Goal: Task Accomplishment & Management: Complete application form

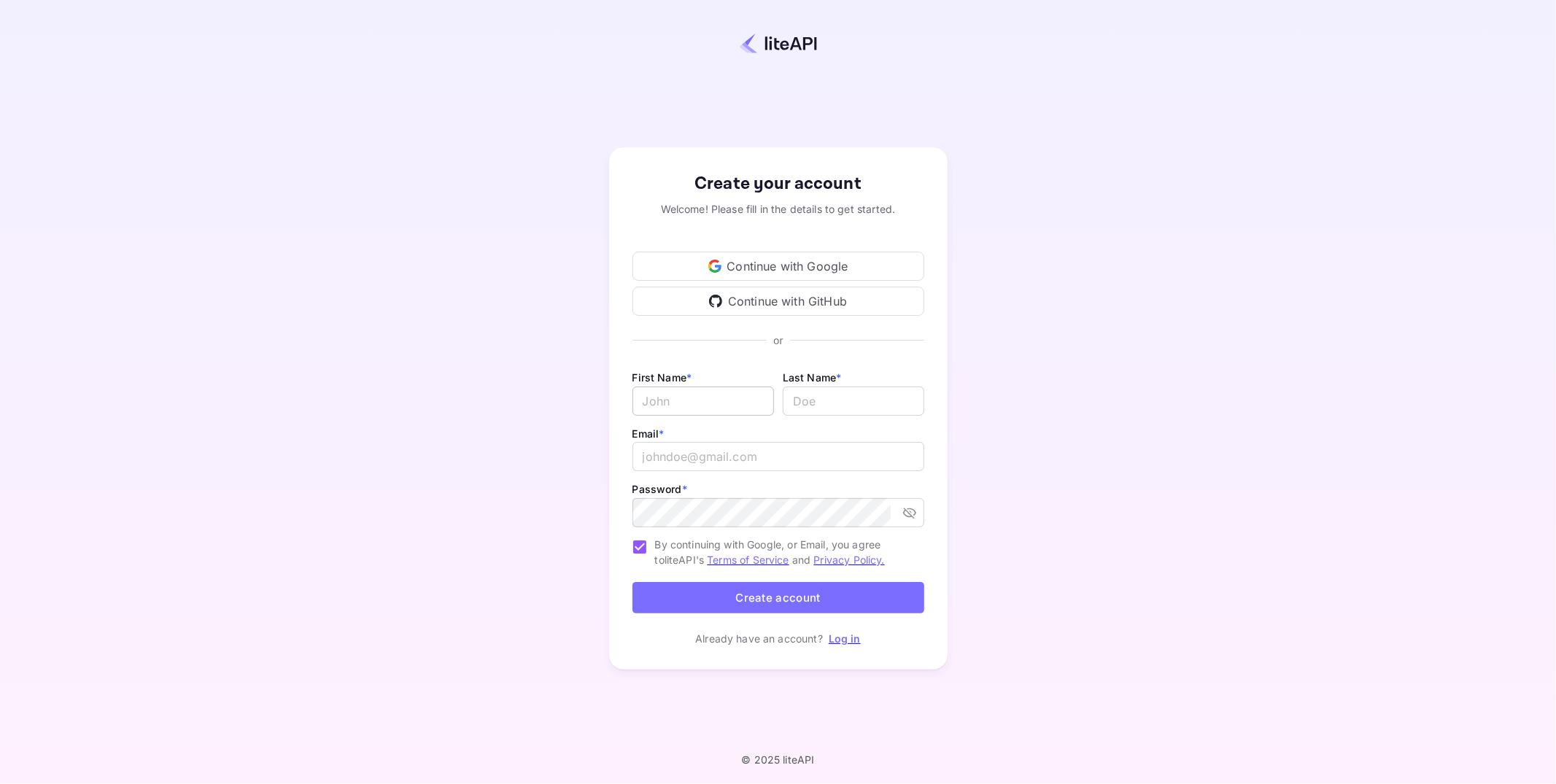
type input "[PERSON_NAME][EMAIL_ADDRESS][DOMAIN_NAME]"
click at [708, 402] on input "Email *" at bounding box center [703, 401] width 141 height 29
type input "[PERSON_NAME]"
type input "A [PERSON_NAME]"
click at [836, 470] on input "[PERSON_NAME][EMAIL_ADDRESS][DOMAIN_NAME]" at bounding box center [778, 456] width 292 height 29
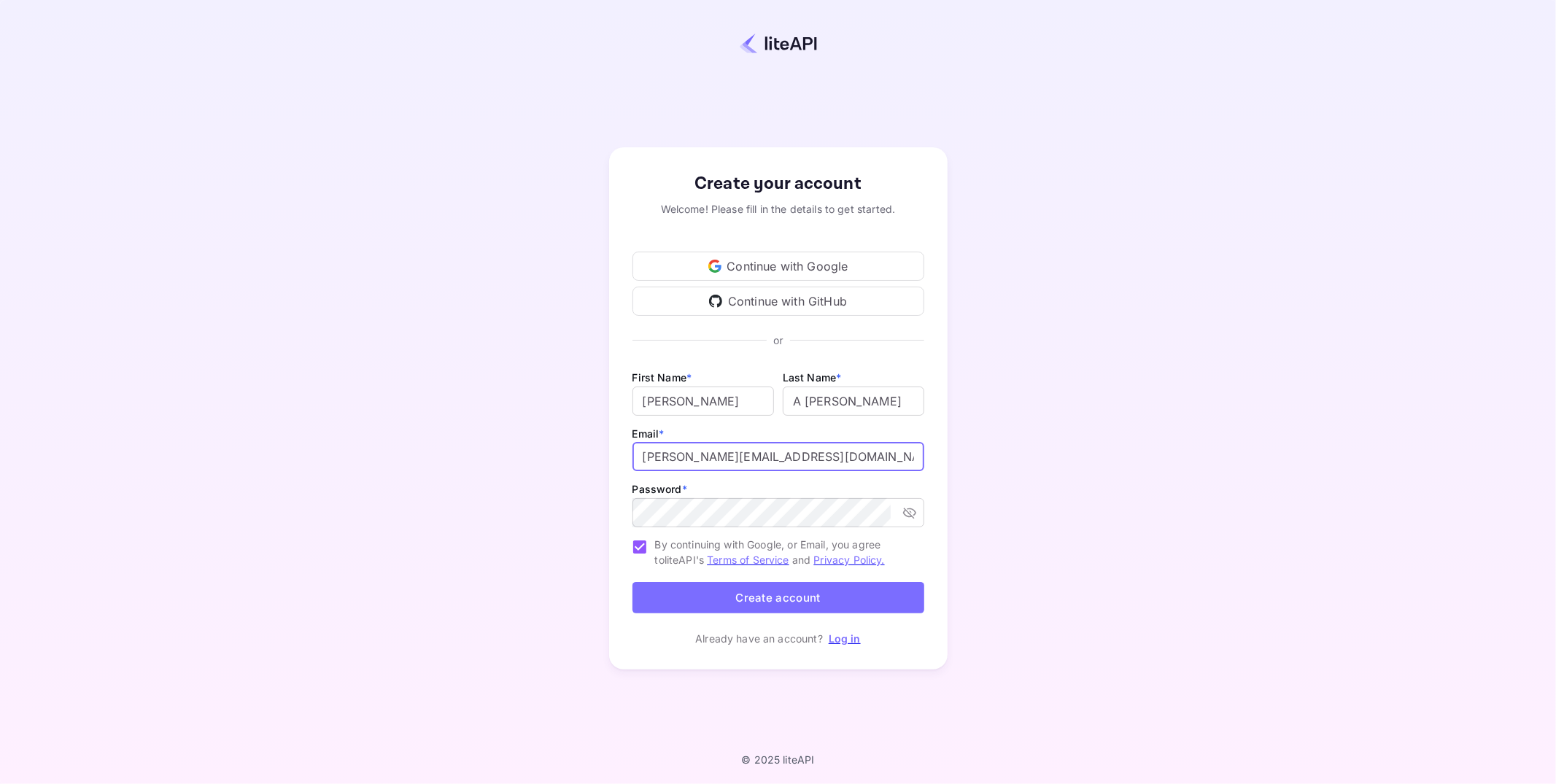
click at [719, 461] on input "[PERSON_NAME][EMAIL_ADDRESS][DOMAIN_NAME]" at bounding box center [778, 456] width 292 height 29
type input "[PERSON_NAME][EMAIL_ADDRESS][DOMAIN_NAME]"
click at [728, 606] on button "Create account" at bounding box center [778, 598] width 292 height 32
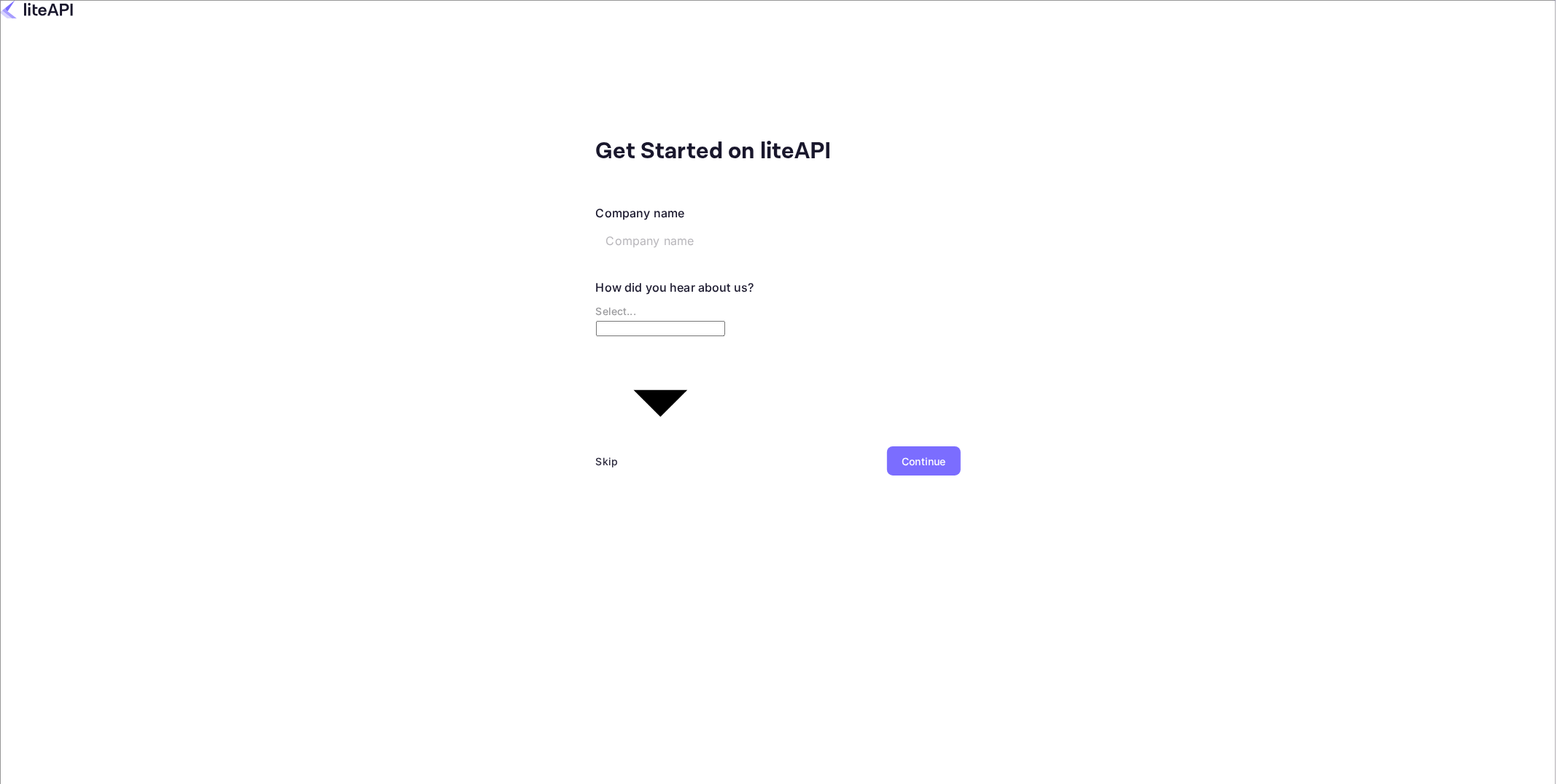
click at [596, 454] on div "Skip" at bounding box center [607, 461] width 22 height 15
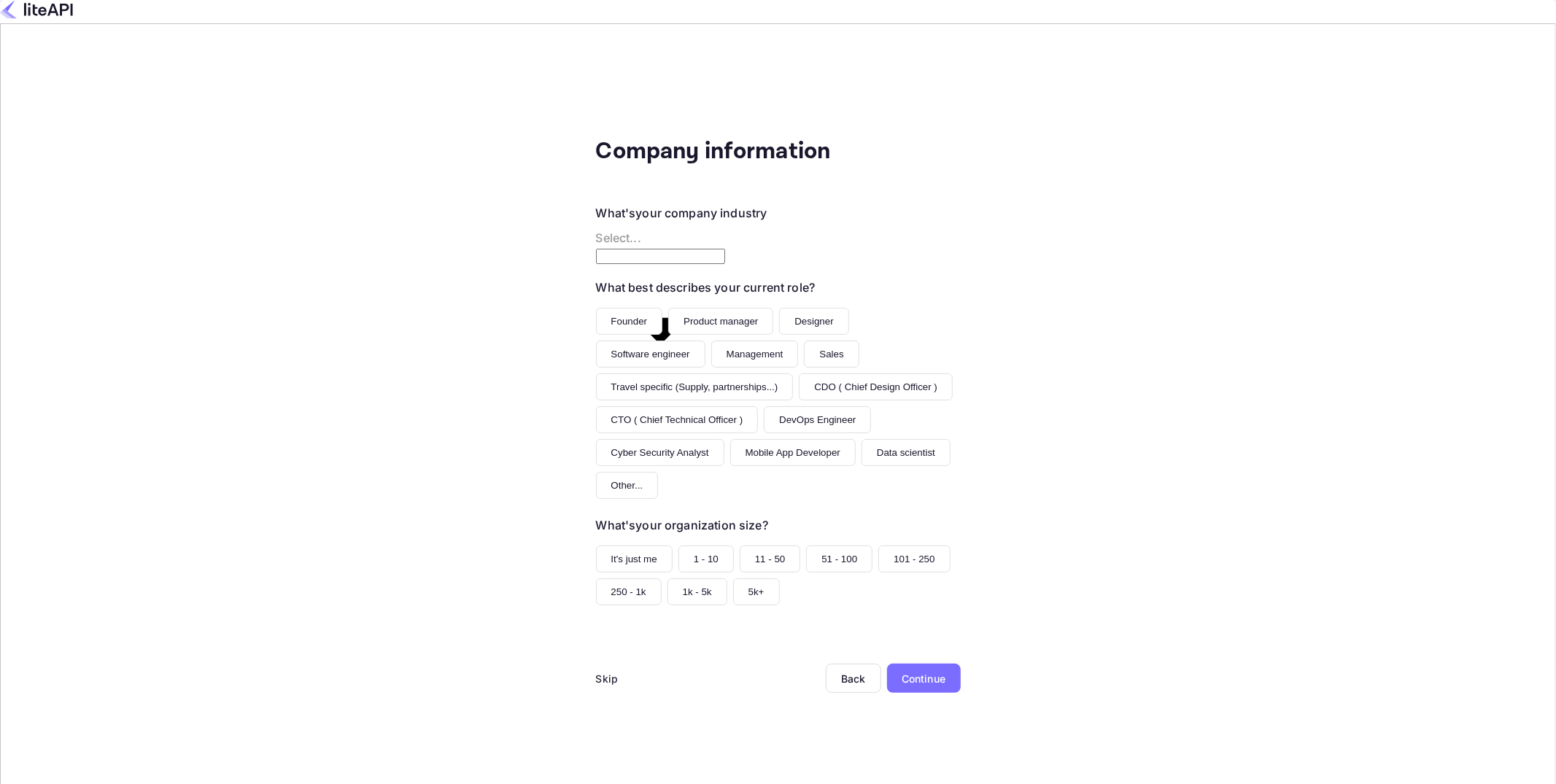
click at [596, 671] on div "Skip" at bounding box center [607, 678] width 22 height 15
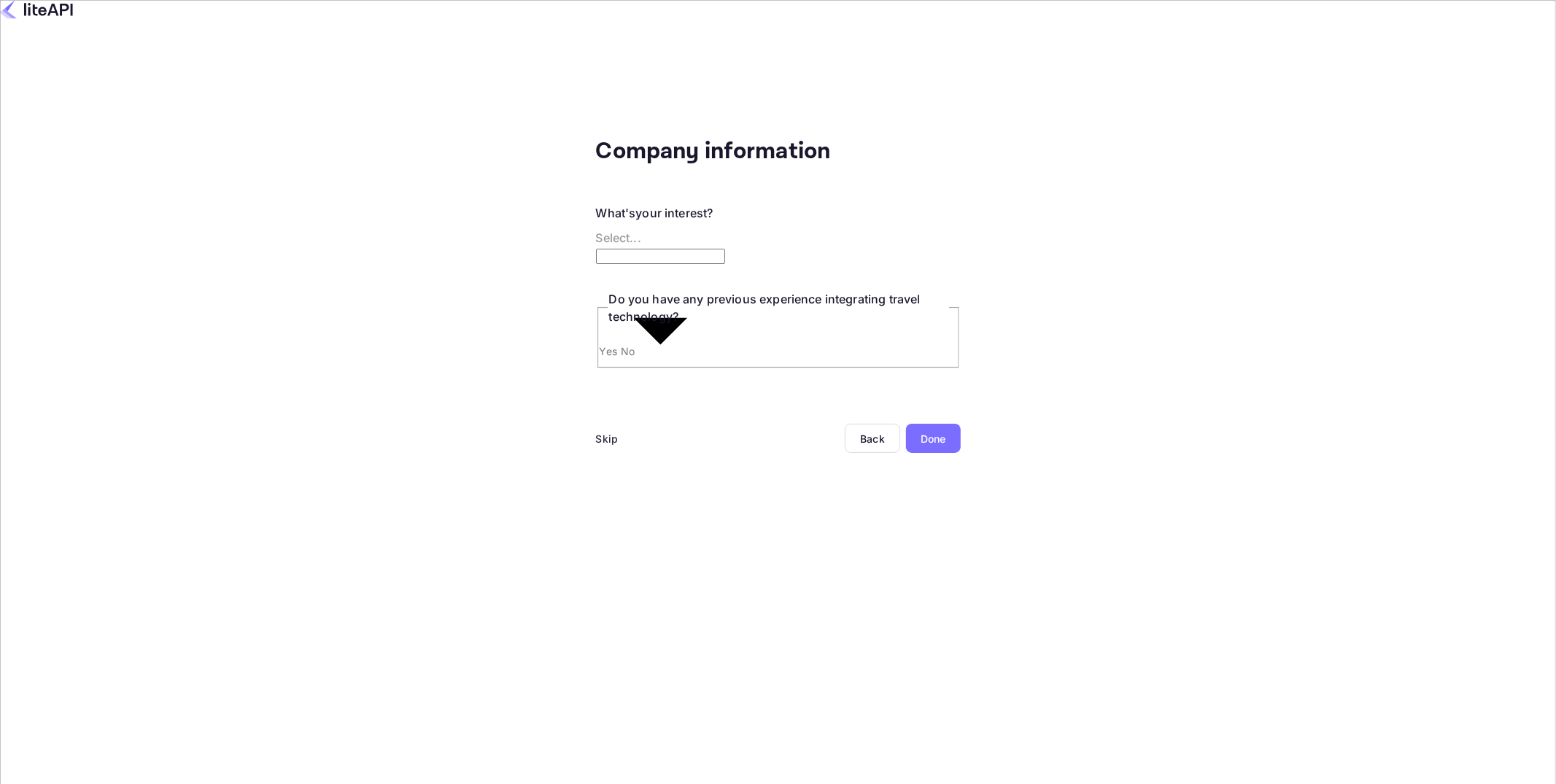
click at [596, 431] on div "Skip" at bounding box center [607, 438] width 22 height 15
